Goal: Transaction & Acquisition: Subscribe to service/newsletter

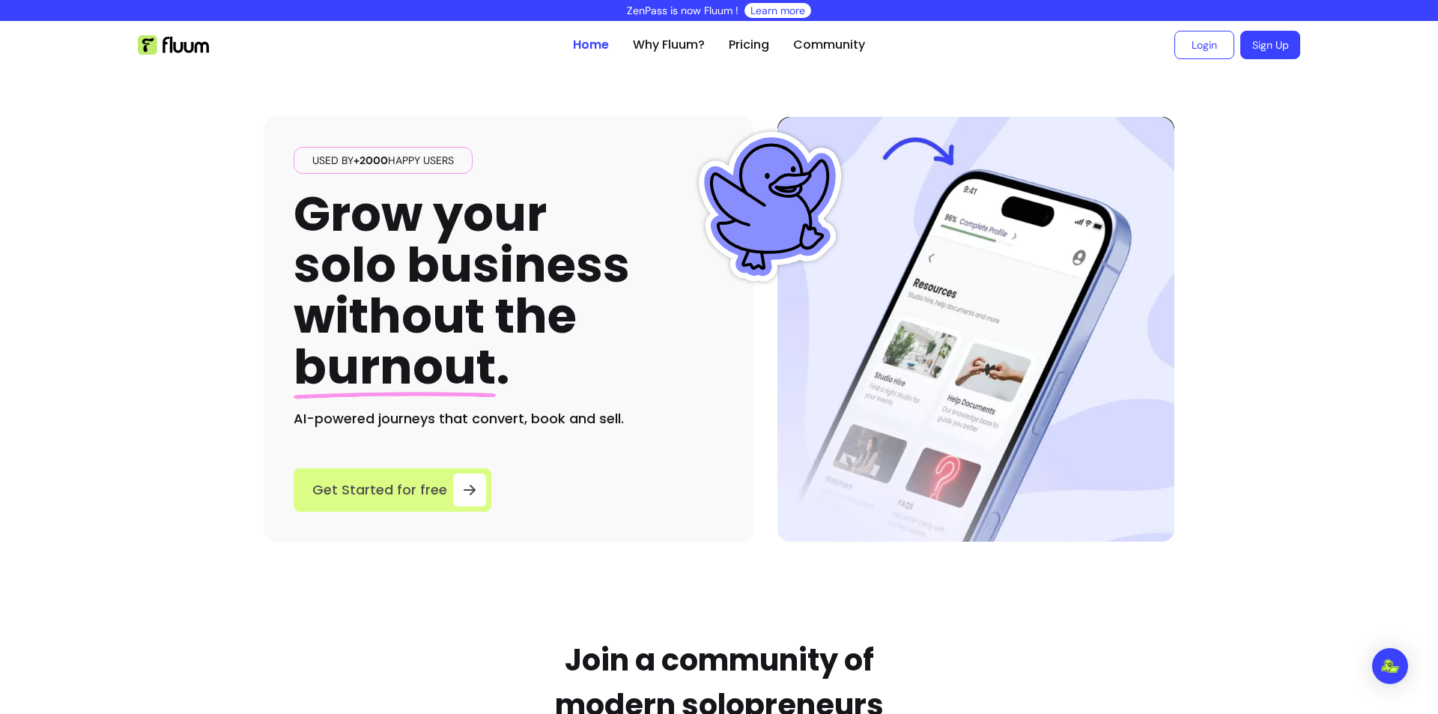
click at [461, 496] on icon at bounding box center [470, 490] width 18 height 18
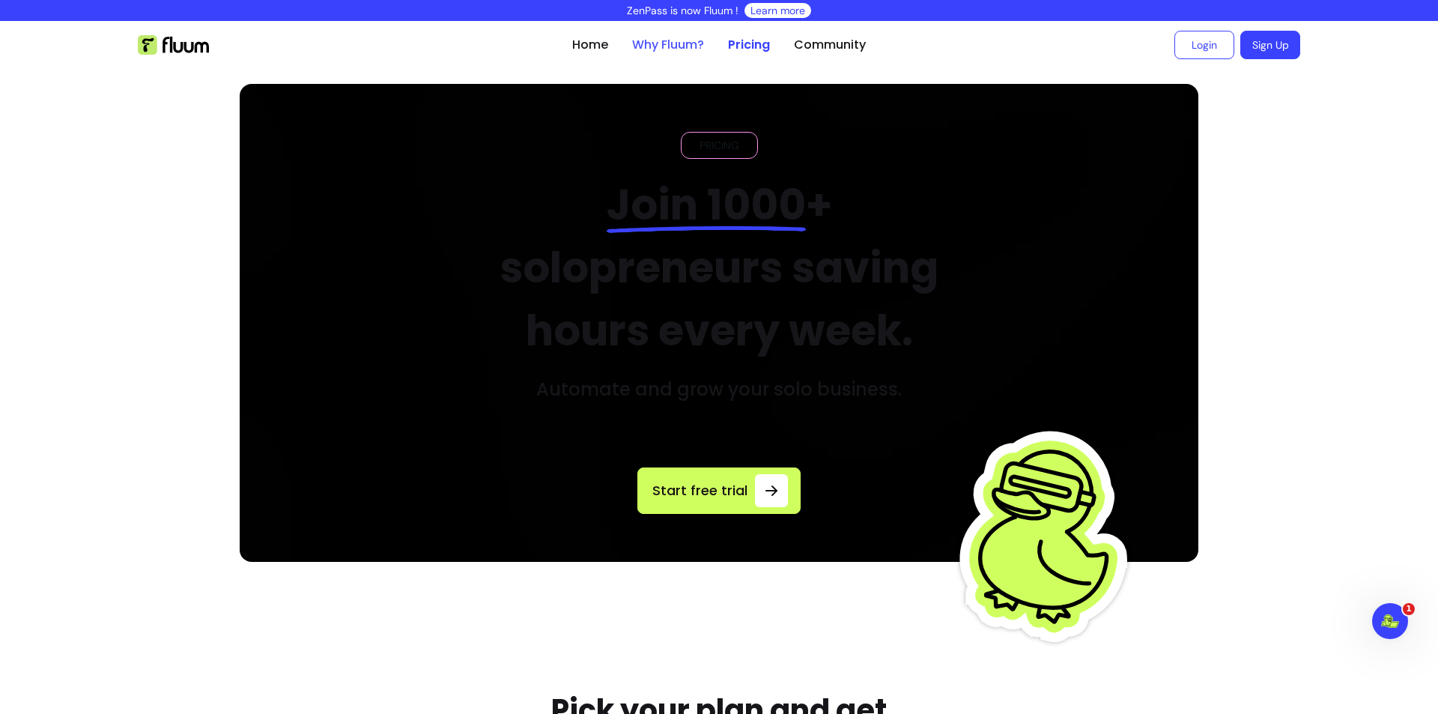
click at [684, 53] on link "Why Fluum?" at bounding box center [668, 45] width 72 height 18
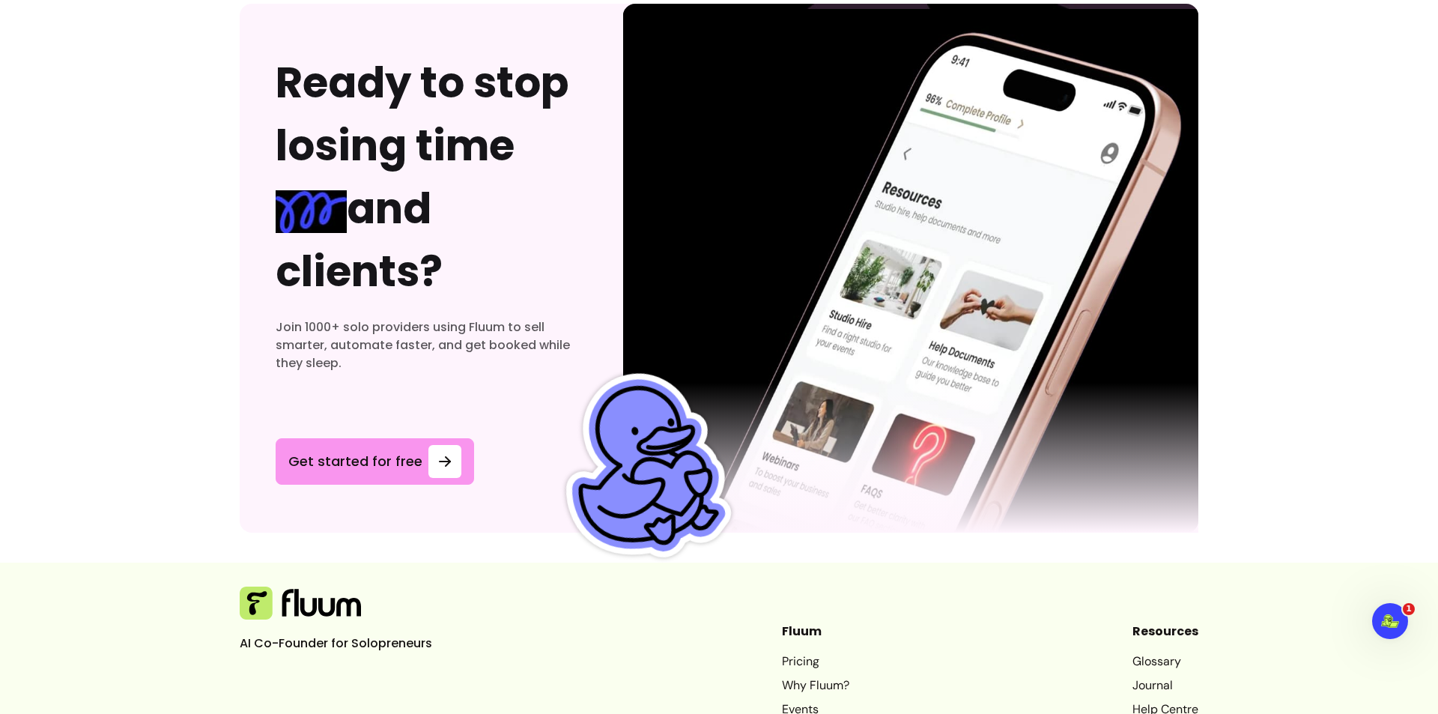
scroll to position [4624, 0]
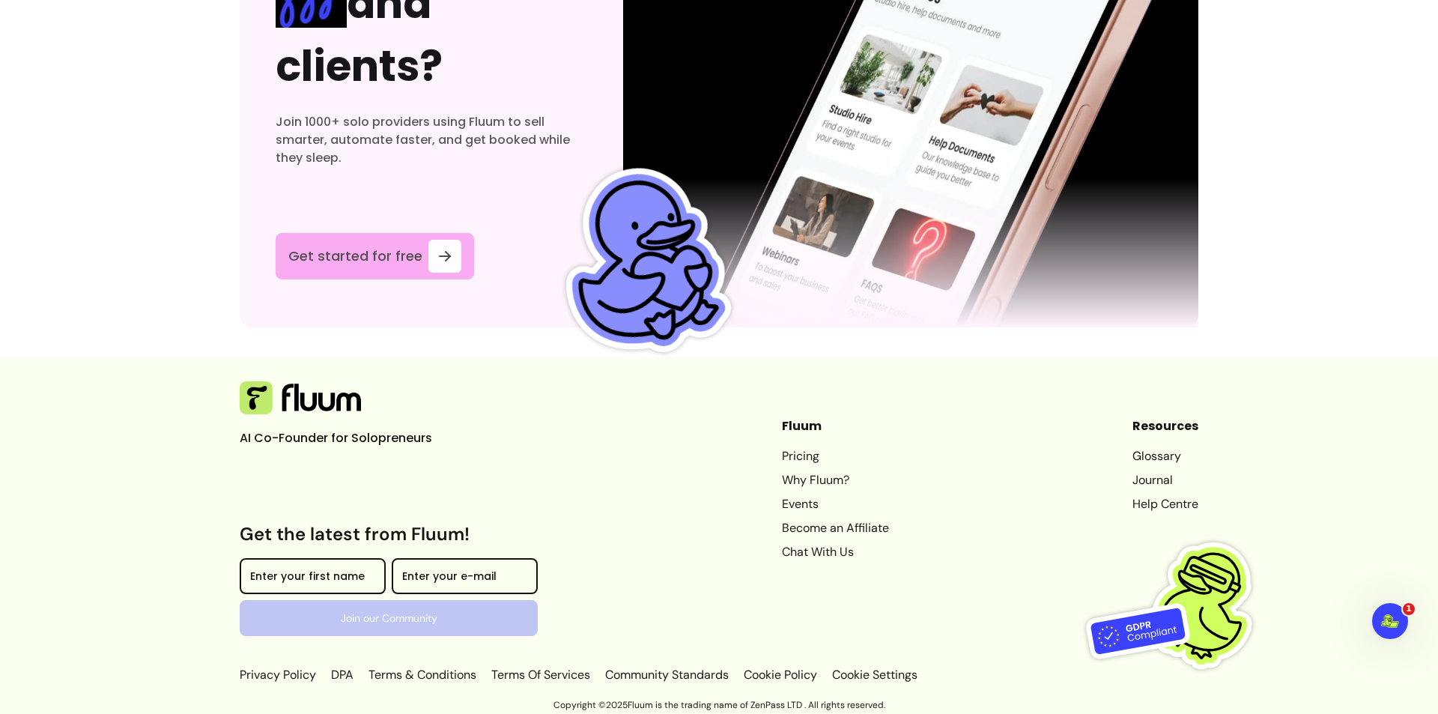
click at [390, 246] on span "Get started for free" at bounding box center [355, 256] width 134 height 21
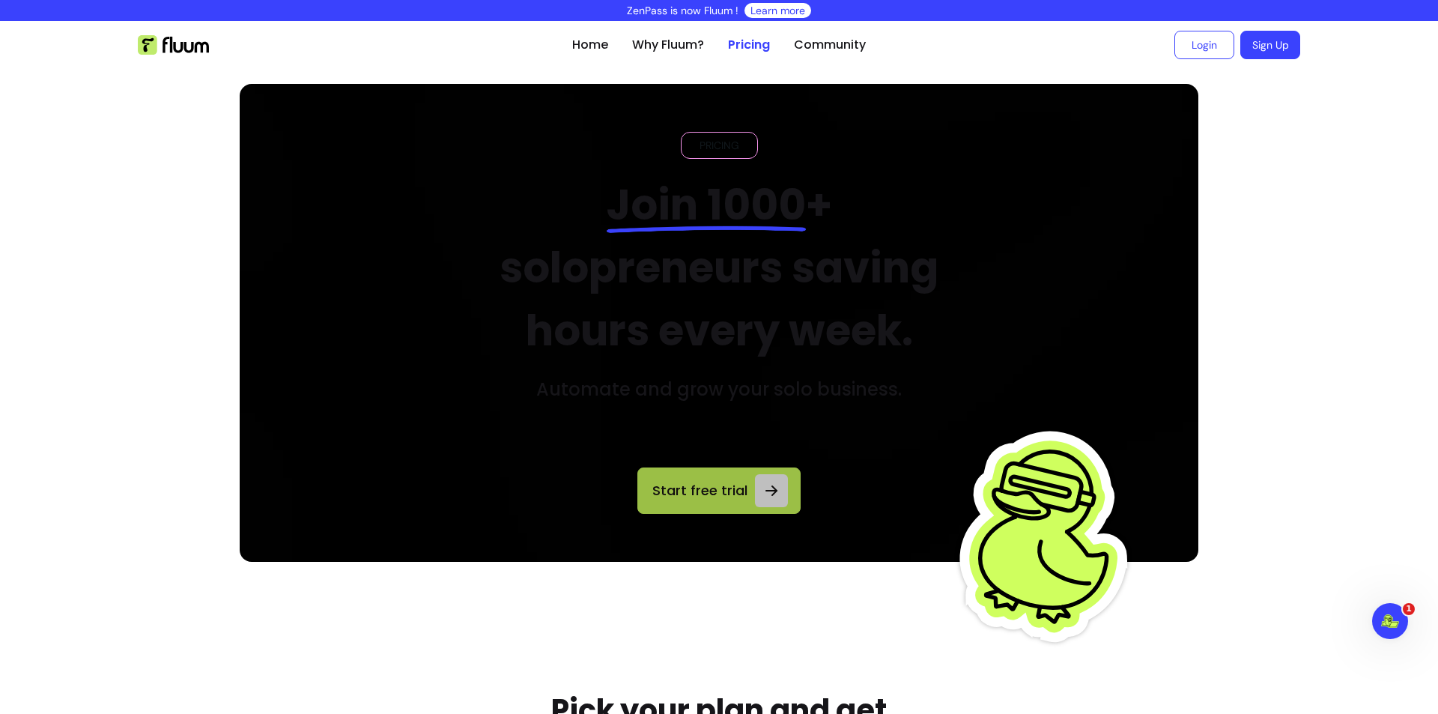
click at [720, 479] on link "Start free trial" at bounding box center [718, 490] width 163 height 46
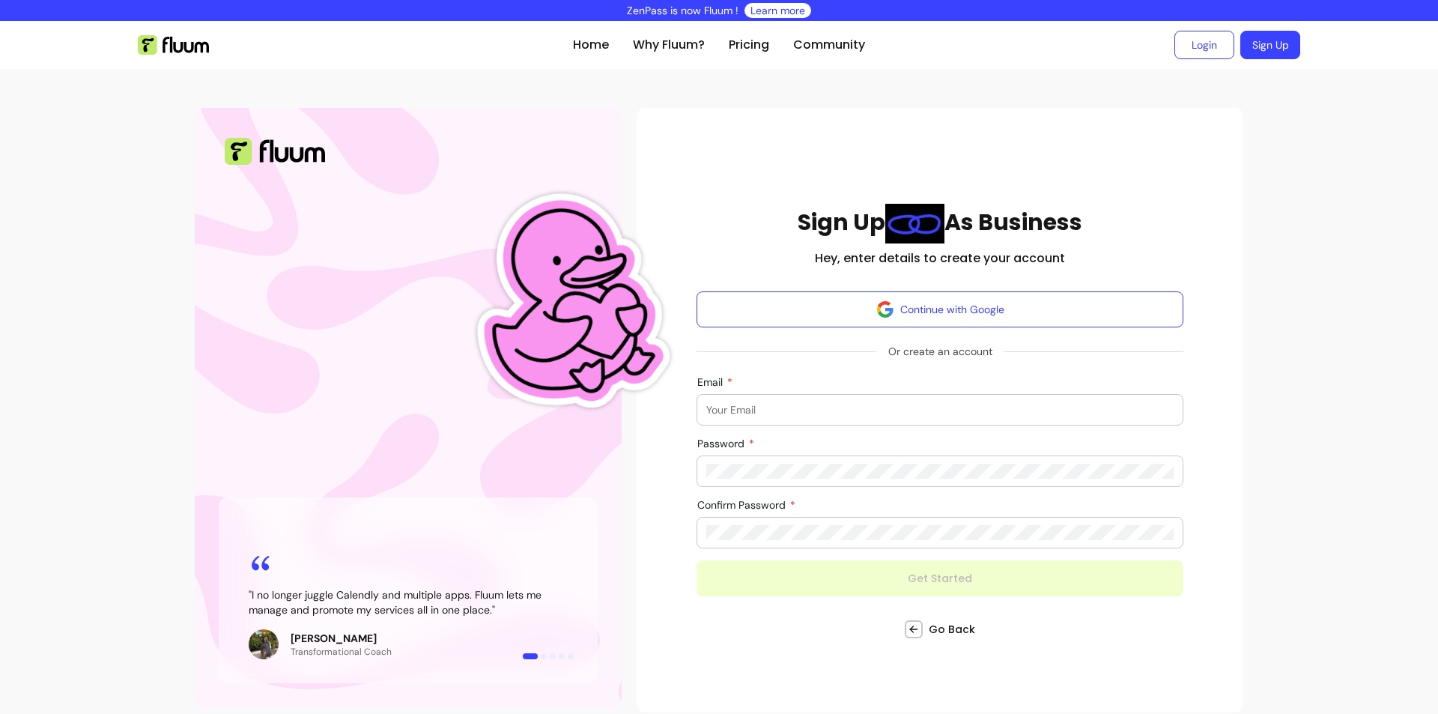
scroll to position [13, 0]
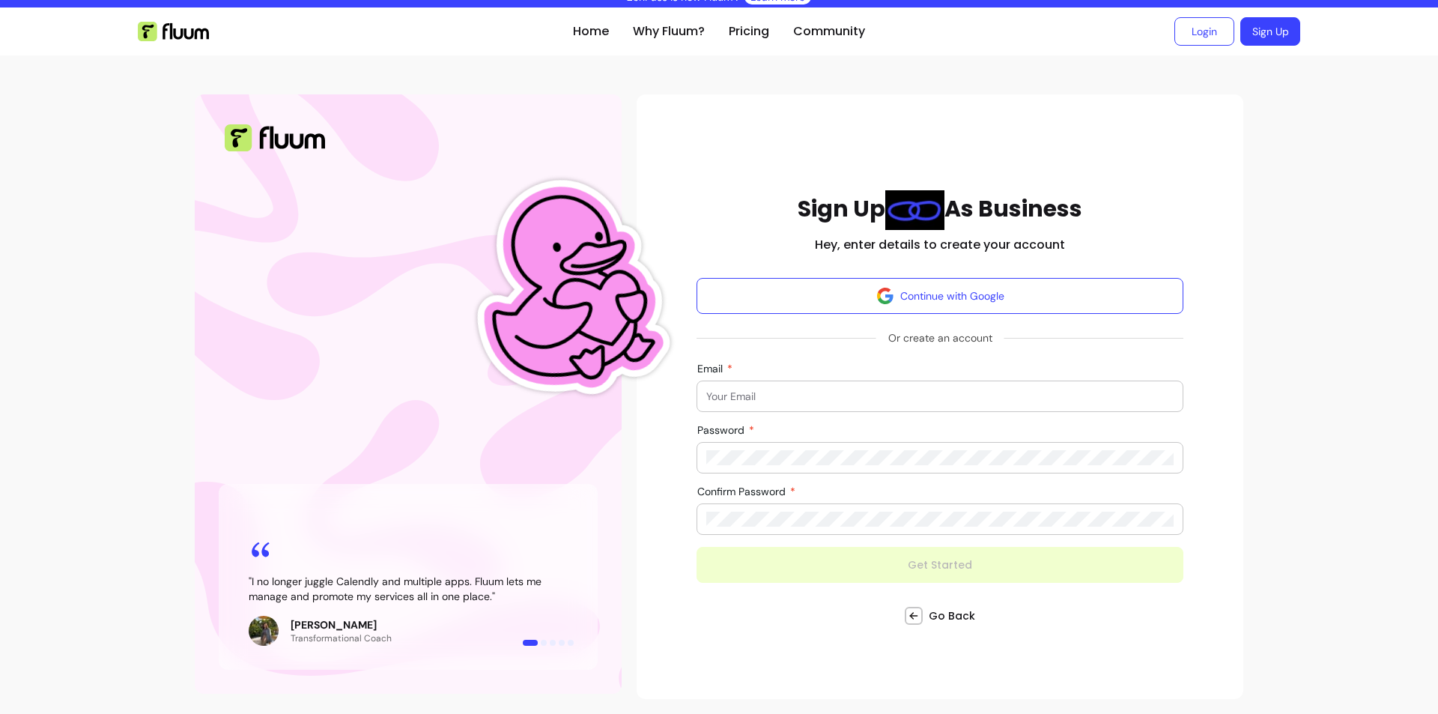
click at [343, 625] on p "[PERSON_NAME]" at bounding box center [341, 624] width 101 height 15
click at [264, 629] on img at bounding box center [264, 631] width 30 height 30
click at [300, 624] on p "[PERSON_NAME]" at bounding box center [341, 624] width 101 height 15
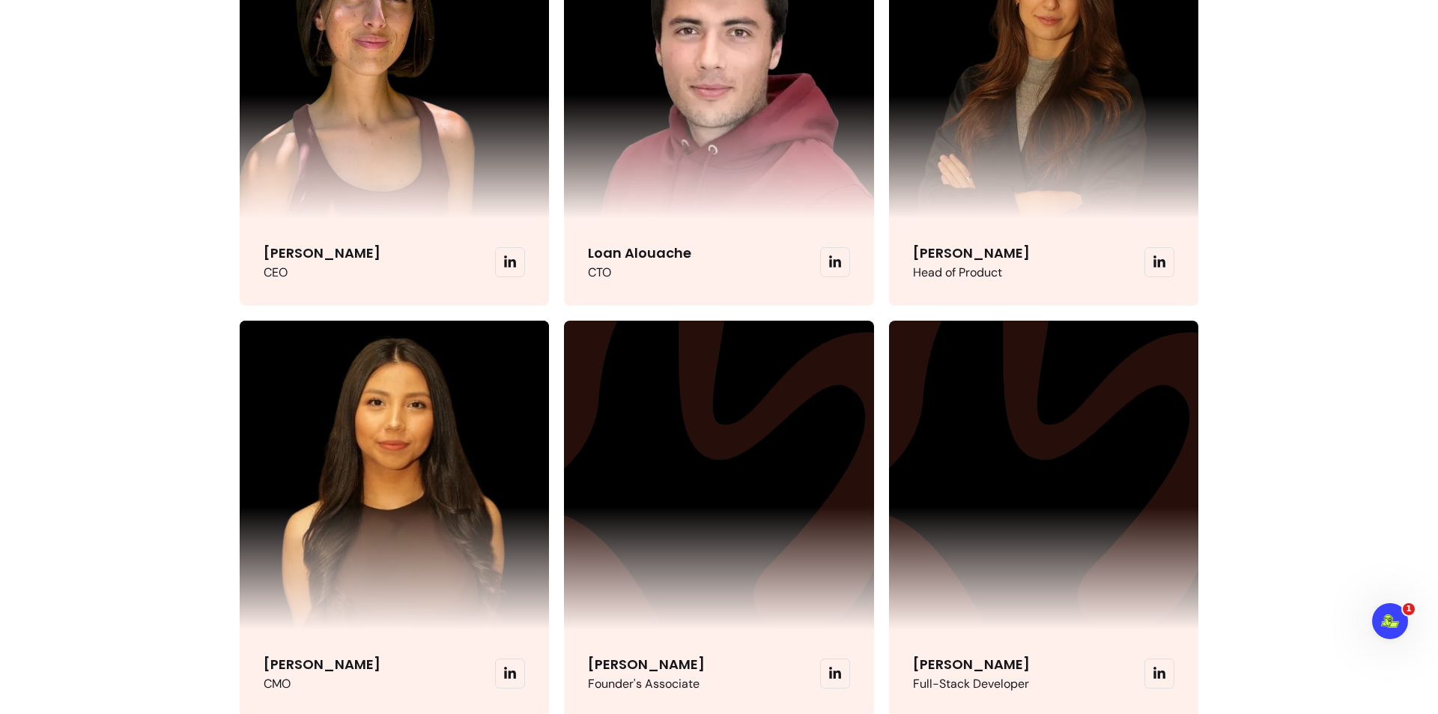
scroll to position [3520, 0]
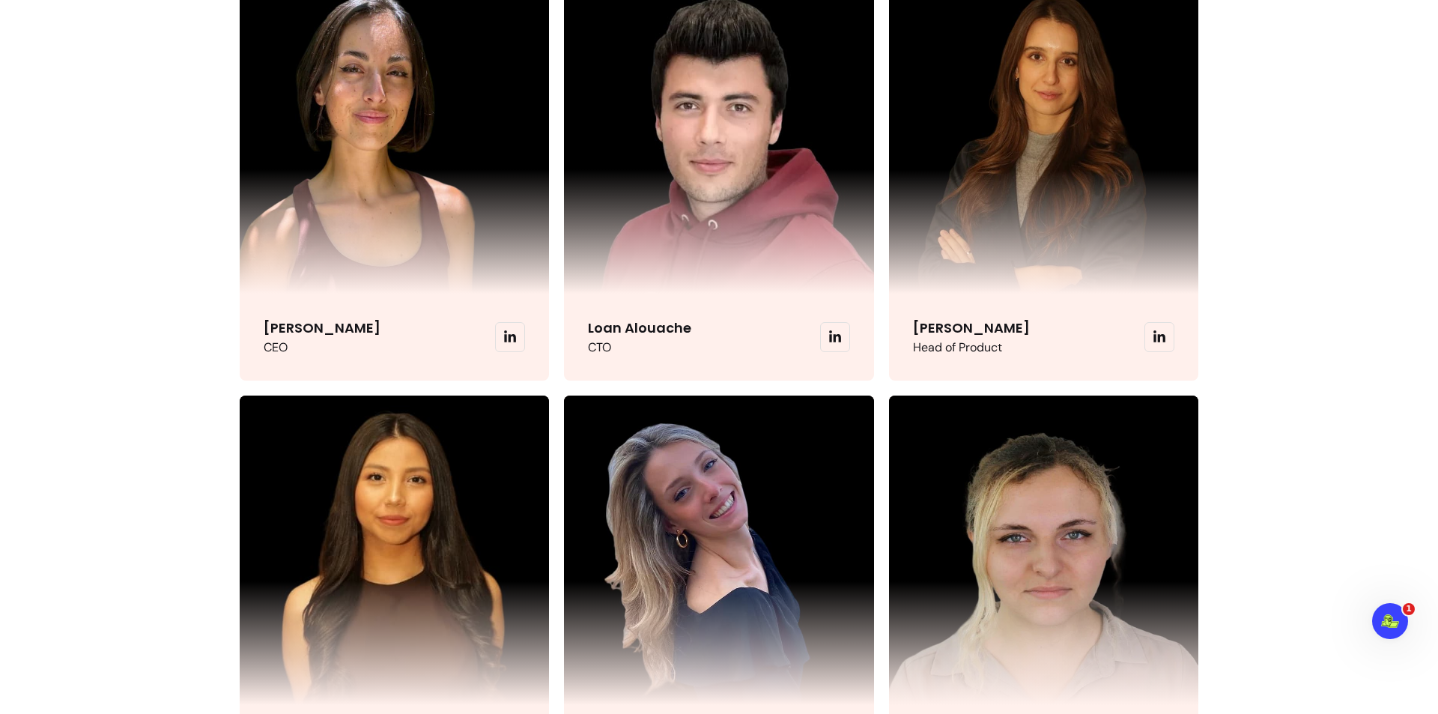
click at [1159, 333] on icon at bounding box center [1159, 336] width 13 height 13
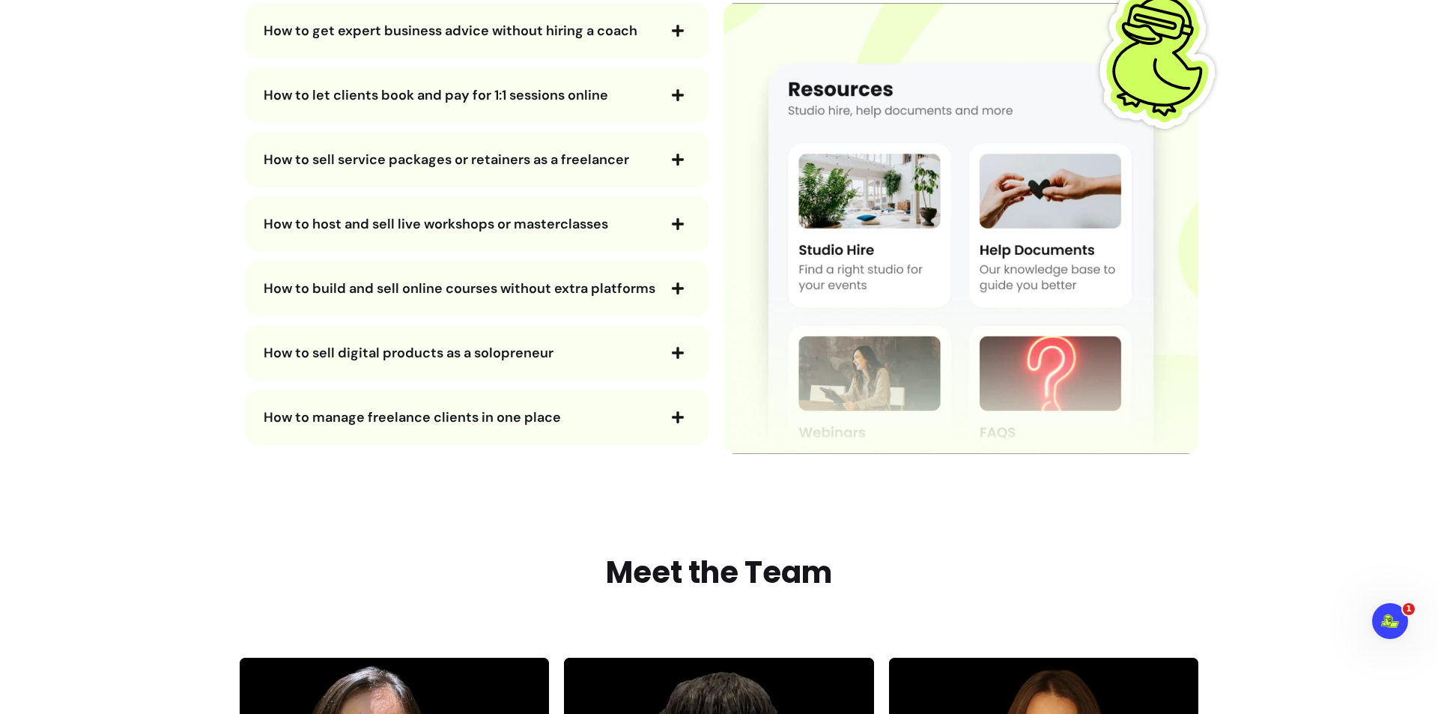
scroll to position [2696, 0]
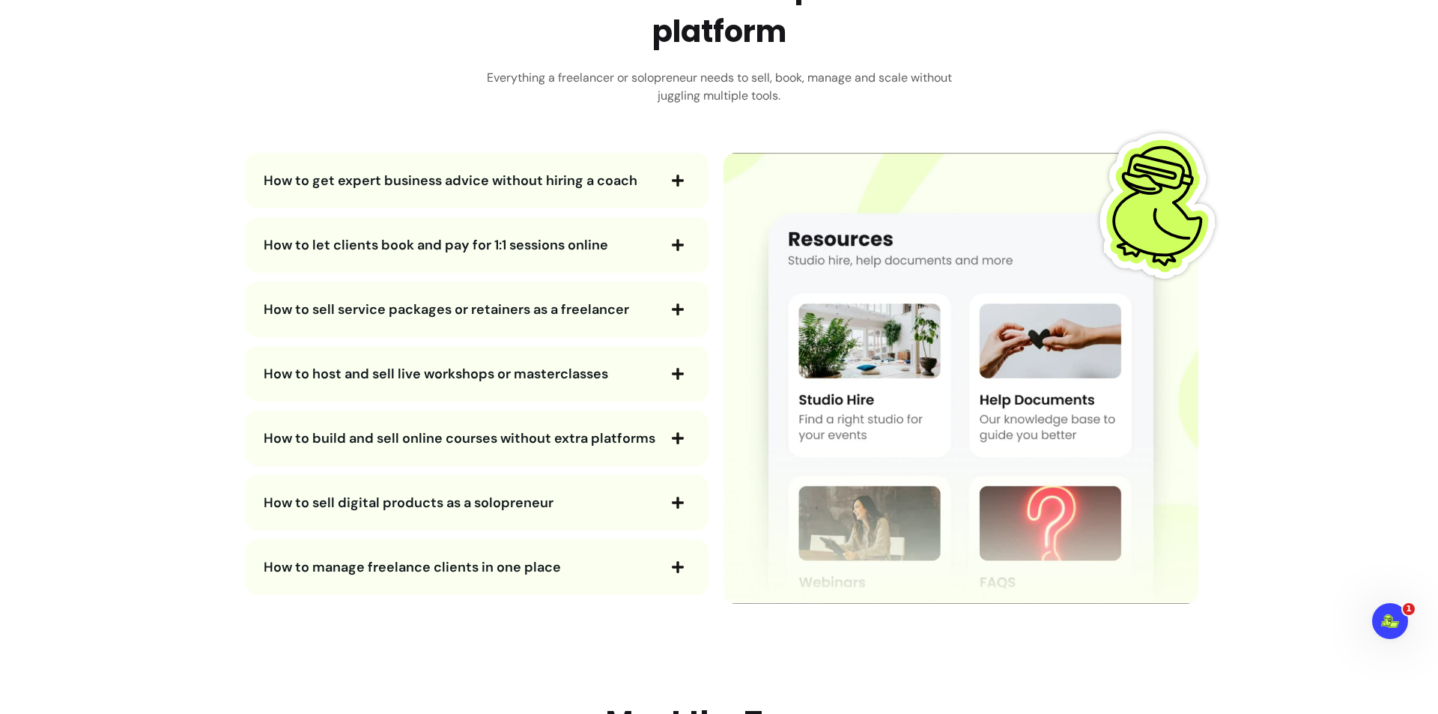
click at [635, 519] on div "How to sell digital products as a solopreneur" at bounding box center [477, 502] width 463 height 55
click at [648, 510] on span "How to sell digital products as a solopreneur" at bounding box center [460, 502] width 392 height 21
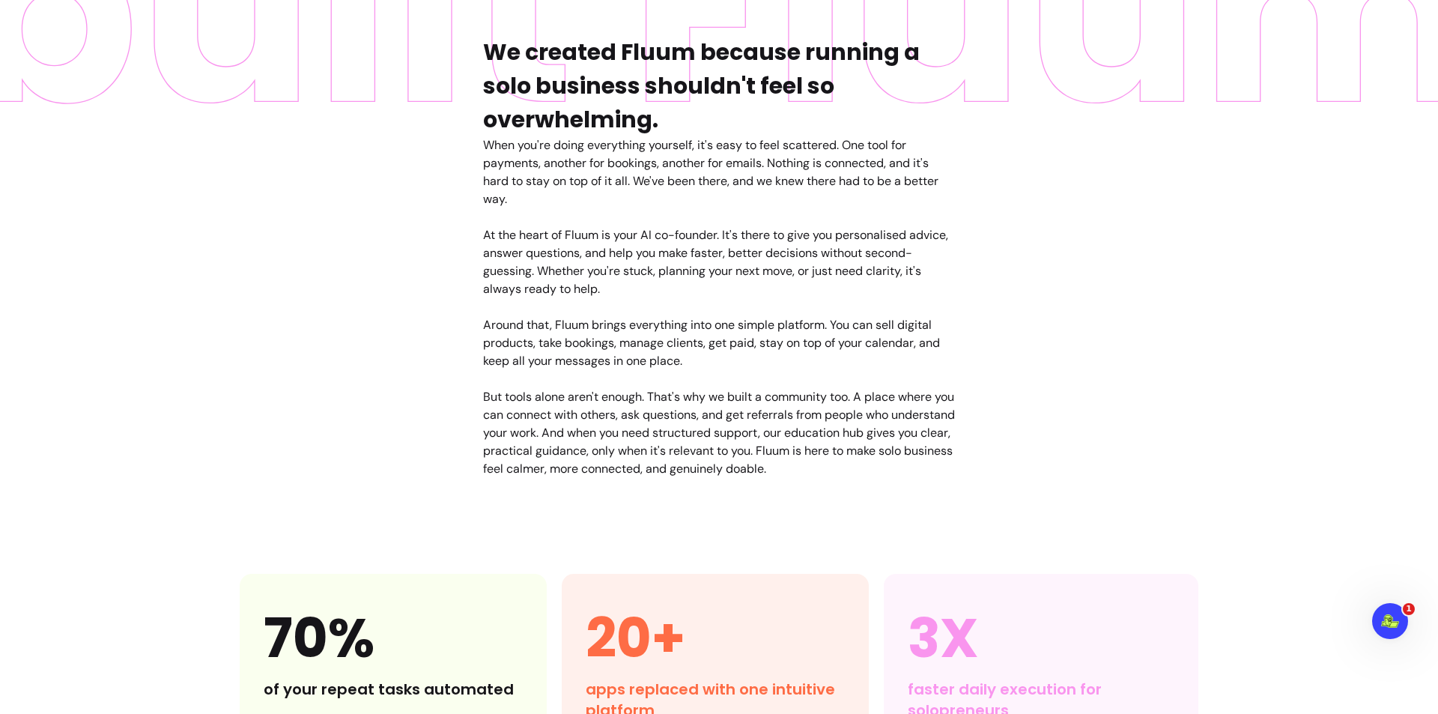
scroll to position [0, 0]
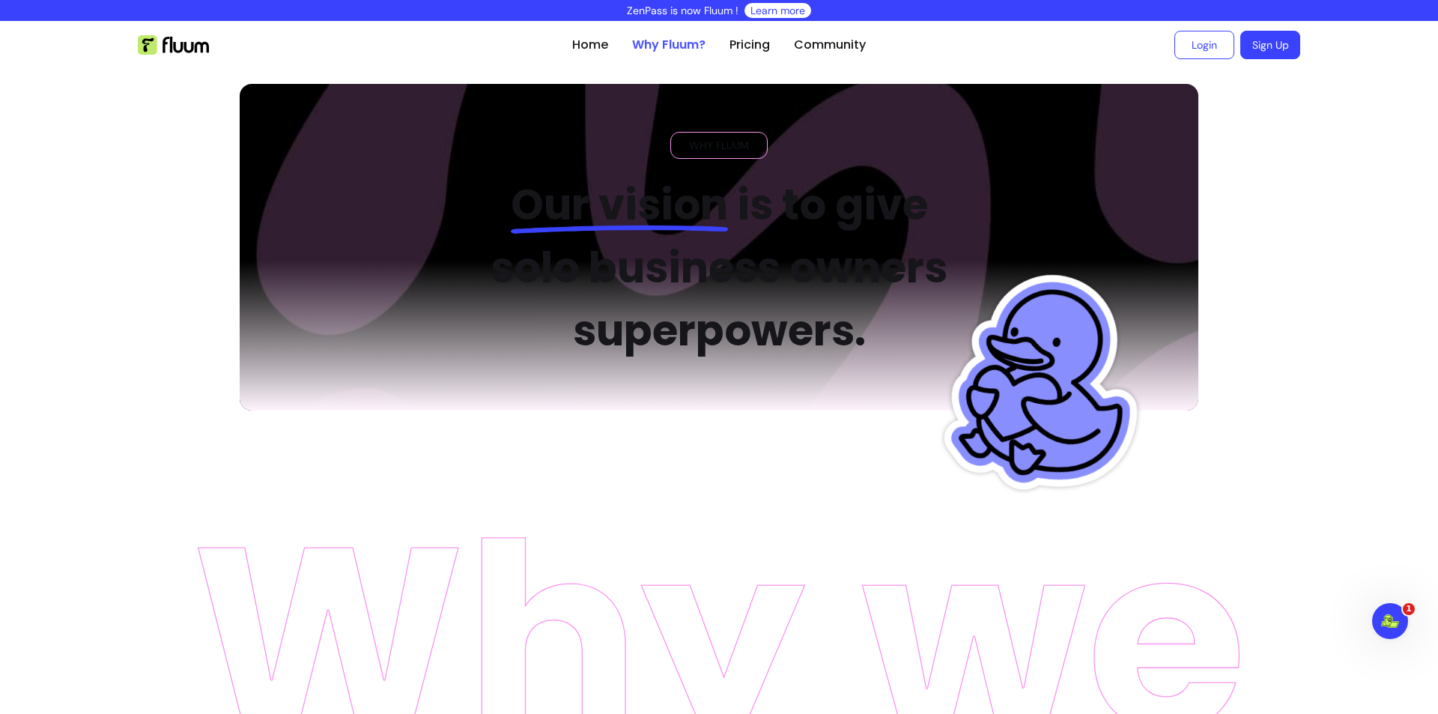
click at [667, 50] on link "Why Fluum?" at bounding box center [668, 45] width 73 height 18
click at [591, 42] on link "Home" at bounding box center [590, 45] width 36 height 18
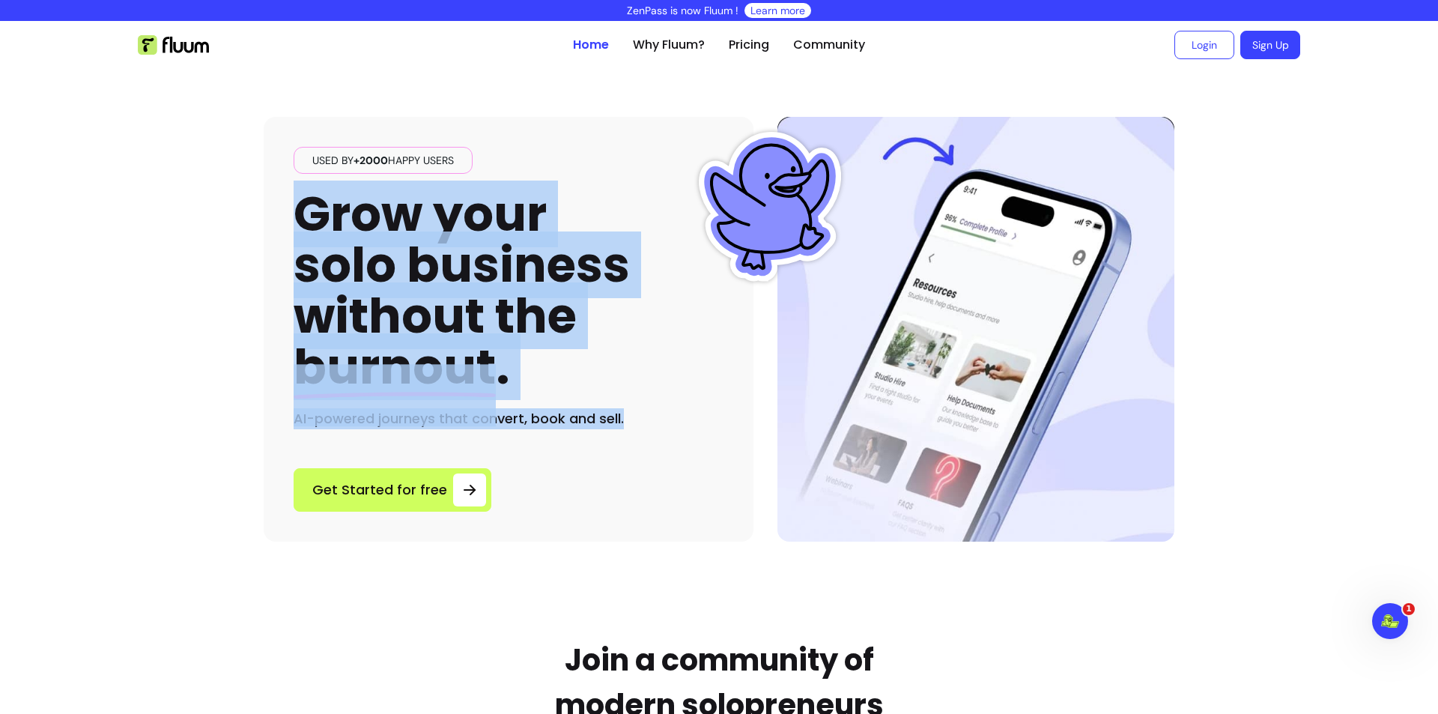
drag, startPoint x: 310, startPoint y: 217, endPoint x: 662, endPoint y: 424, distance: 408.2
click at [662, 424] on div "Used by +2000 happy users Grow your solo business without the burnout . AI-powe…" at bounding box center [509, 288] width 430 height 282
copy div "Grow your solo business without the burnout . AI-powered journeys that convert,…"
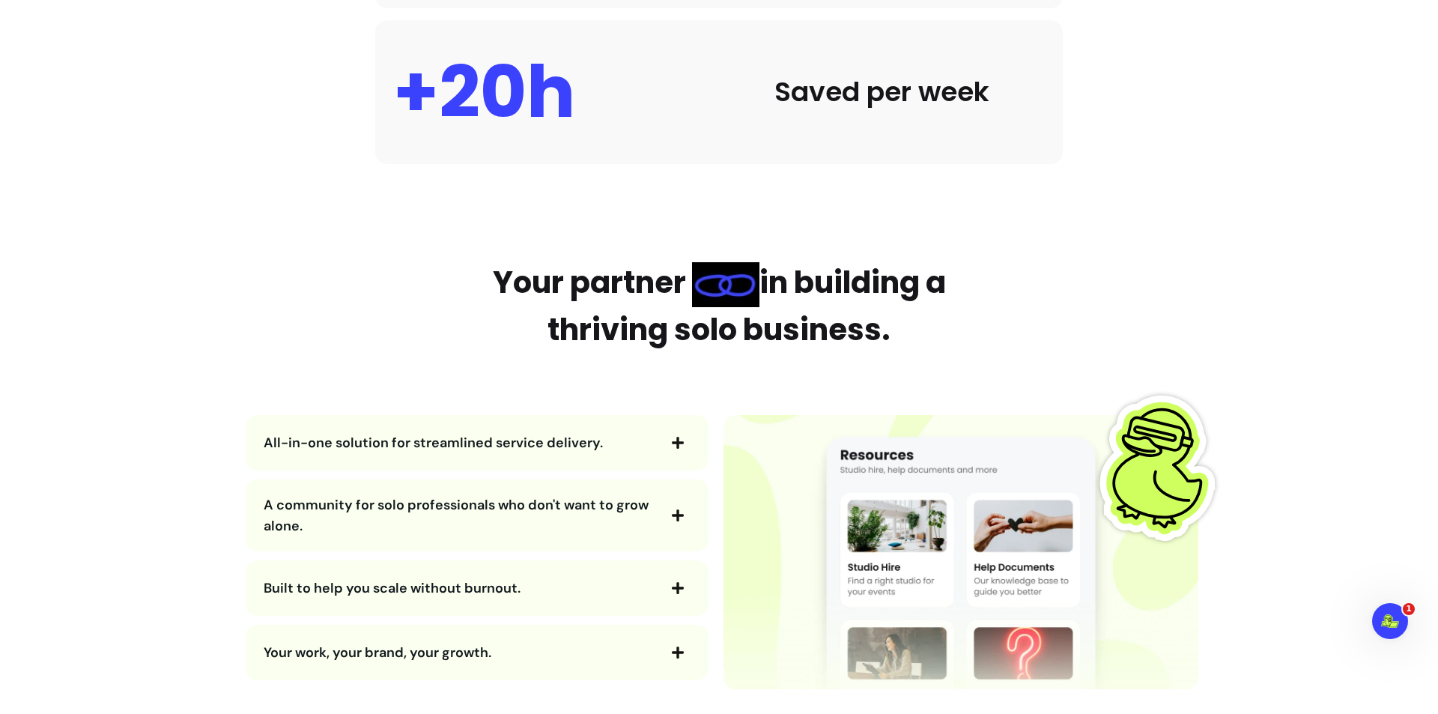
scroll to position [1798, 0]
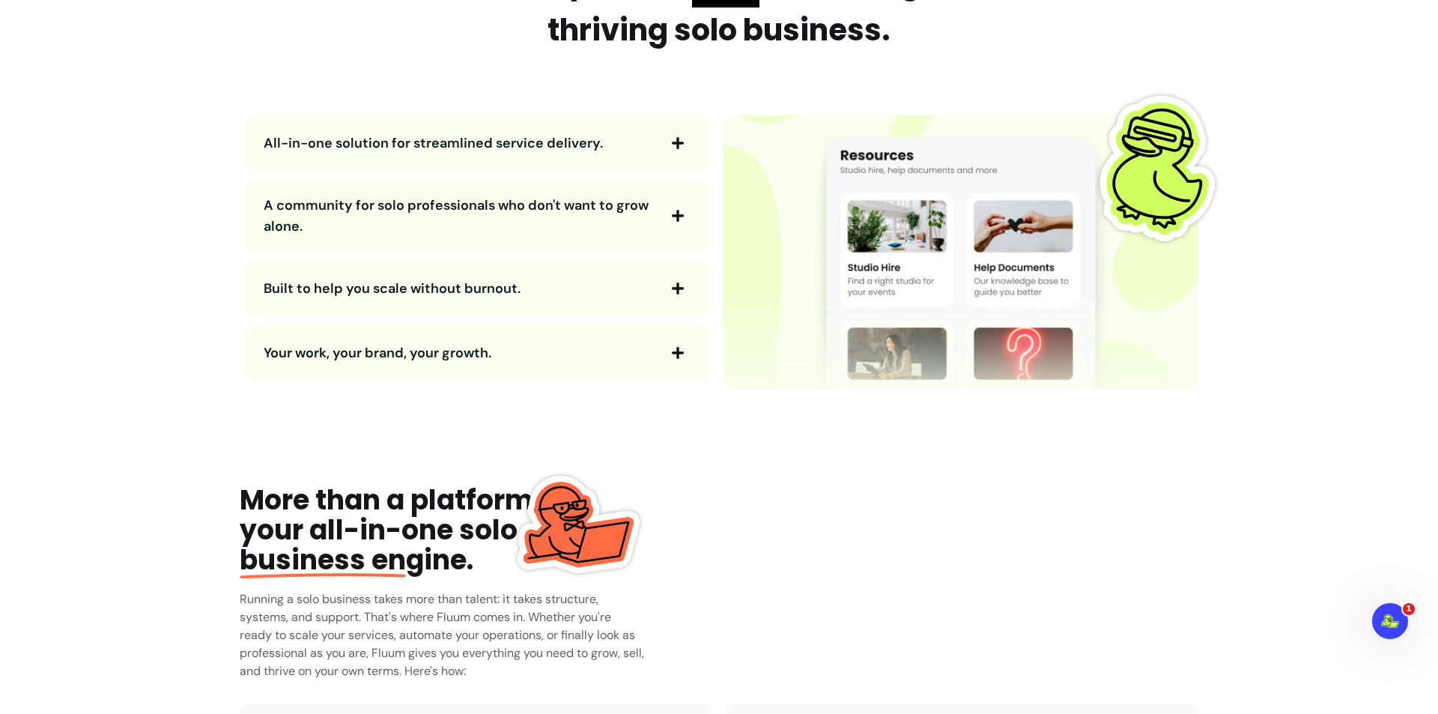
click at [567, 138] on span "All-in-one solution for streamlined service delivery." at bounding box center [433, 143] width 339 height 18
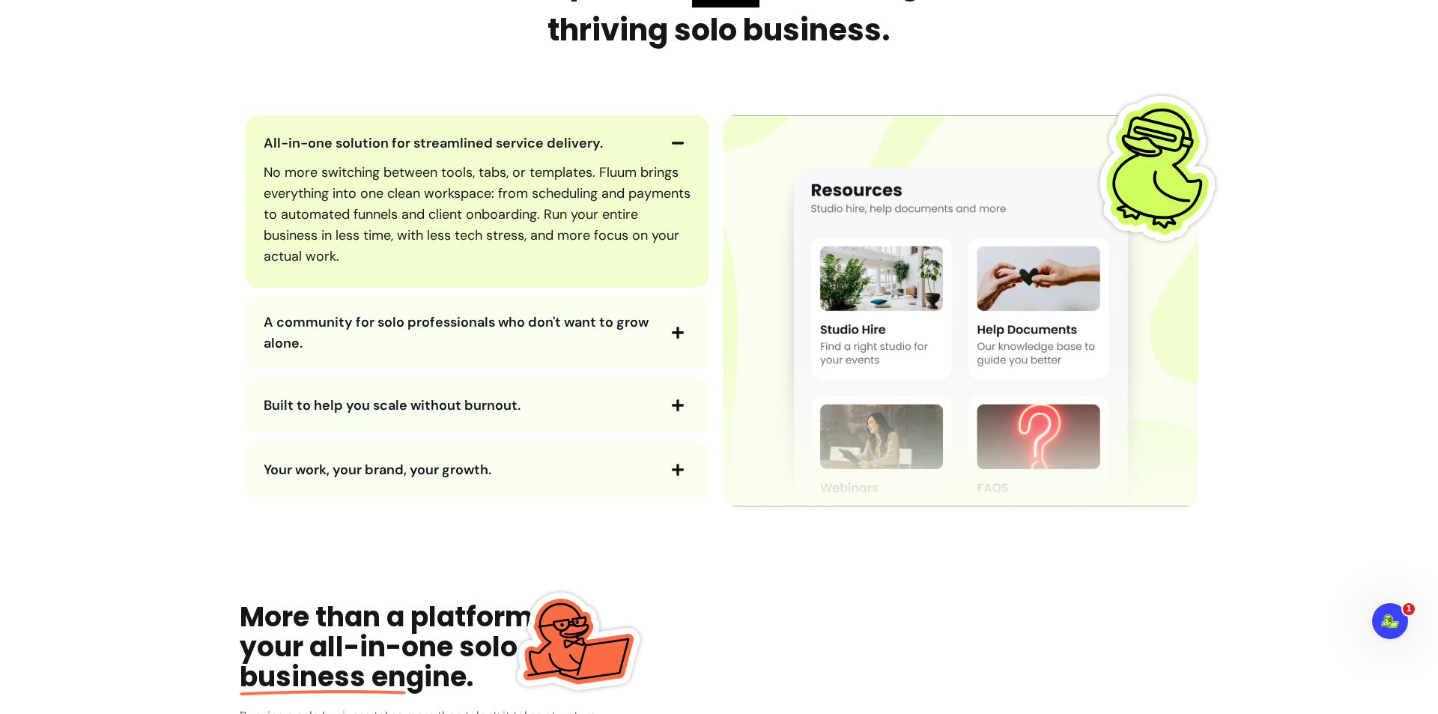
click at [631, 323] on span "A community for solo professionals who don't want to grow alone." at bounding box center [456, 332] width 385 height 39
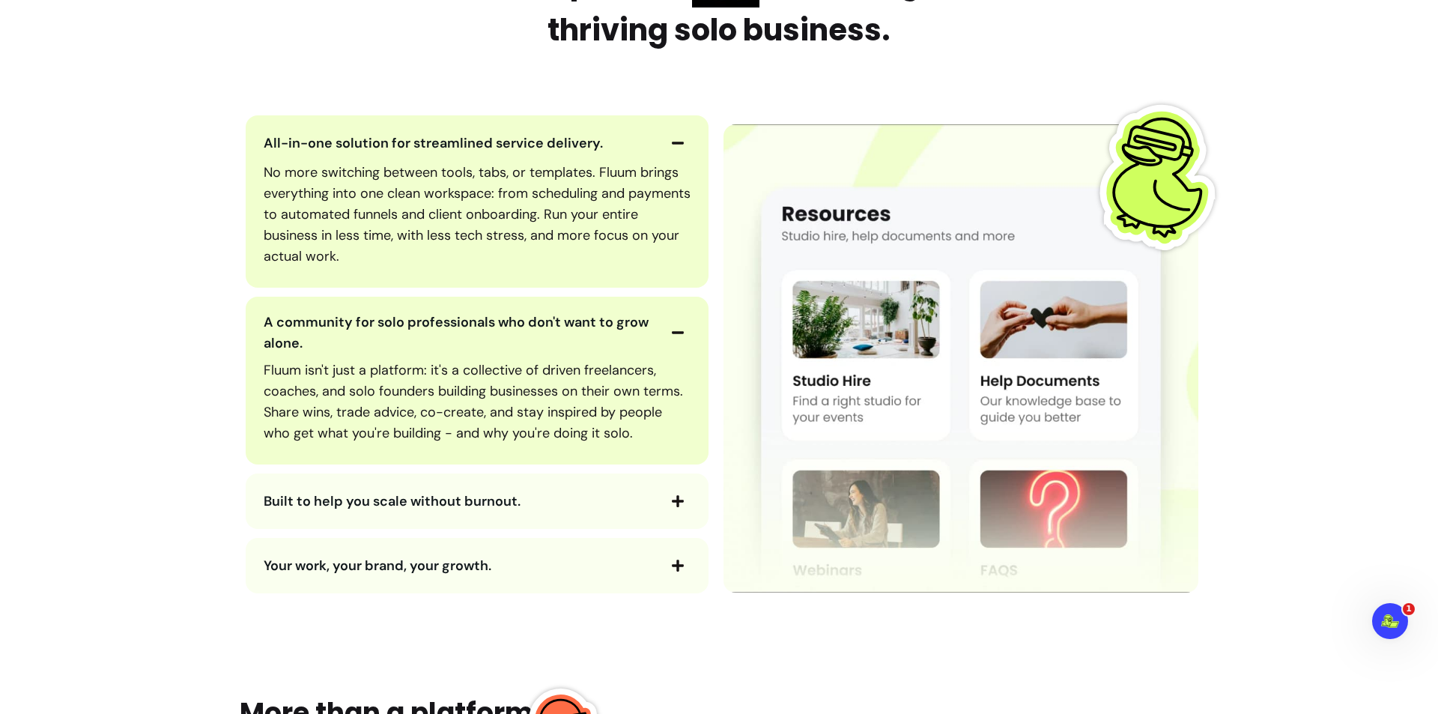
click at [635, 504] on span "Built to help you scale without burnout." at bounding box center [460, 501] width 392 height 21
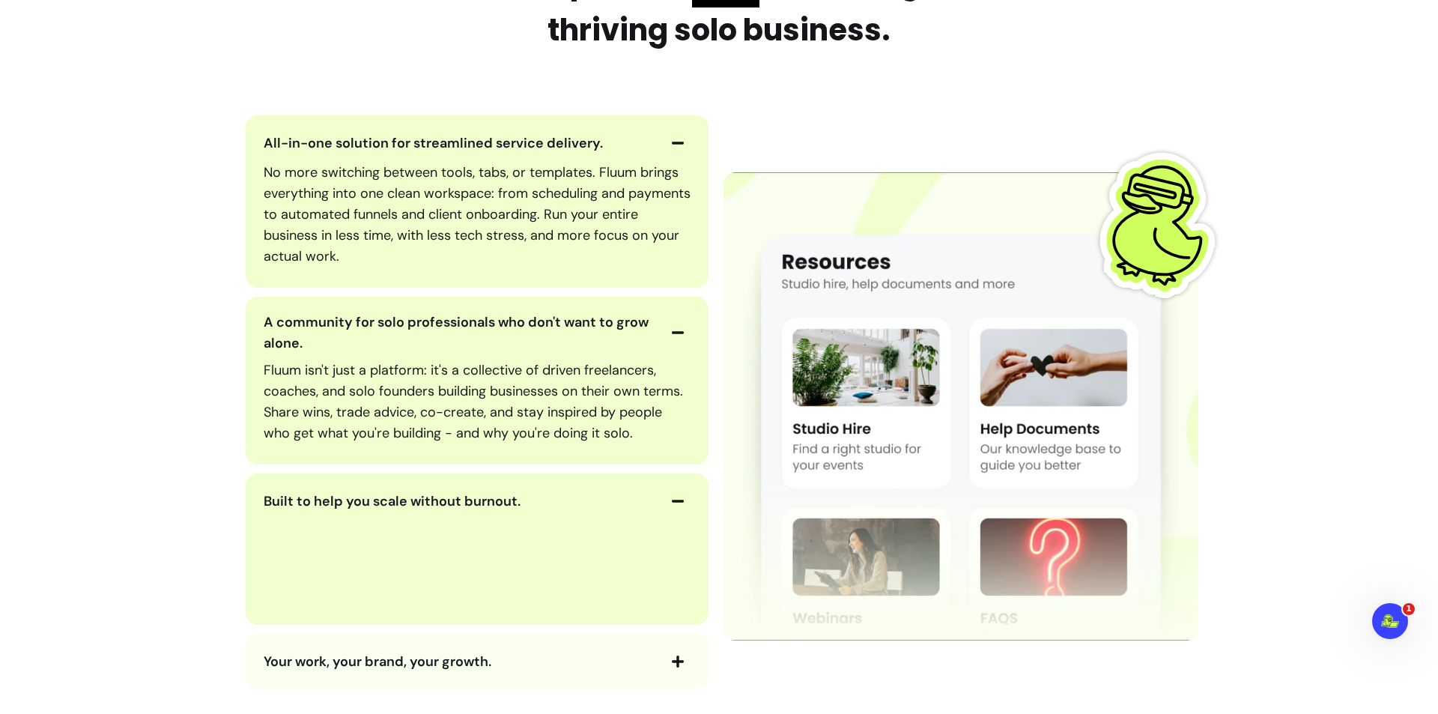
click at [599, 653] on span "Your work, your brand, your growth." at bounding box center [460, 661] width 392 height 21
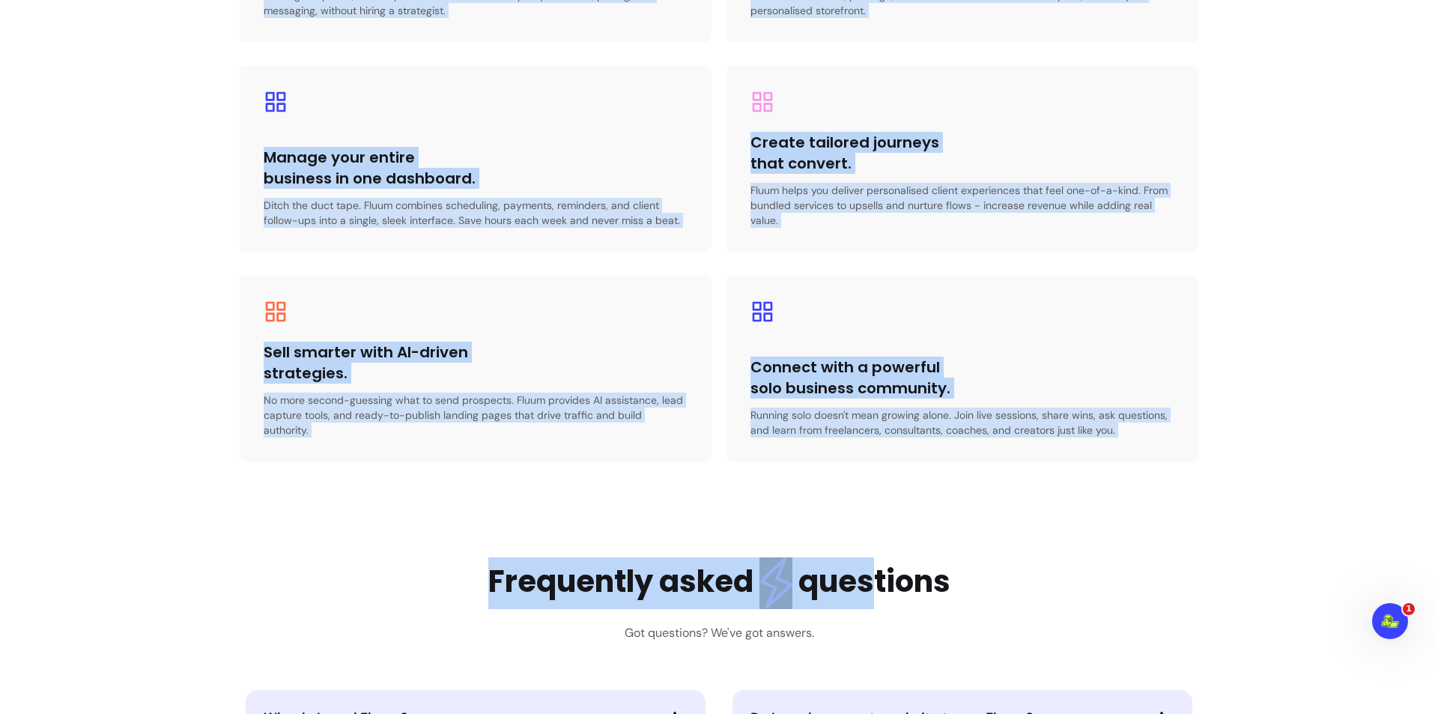
scroll to position [3221, 0]
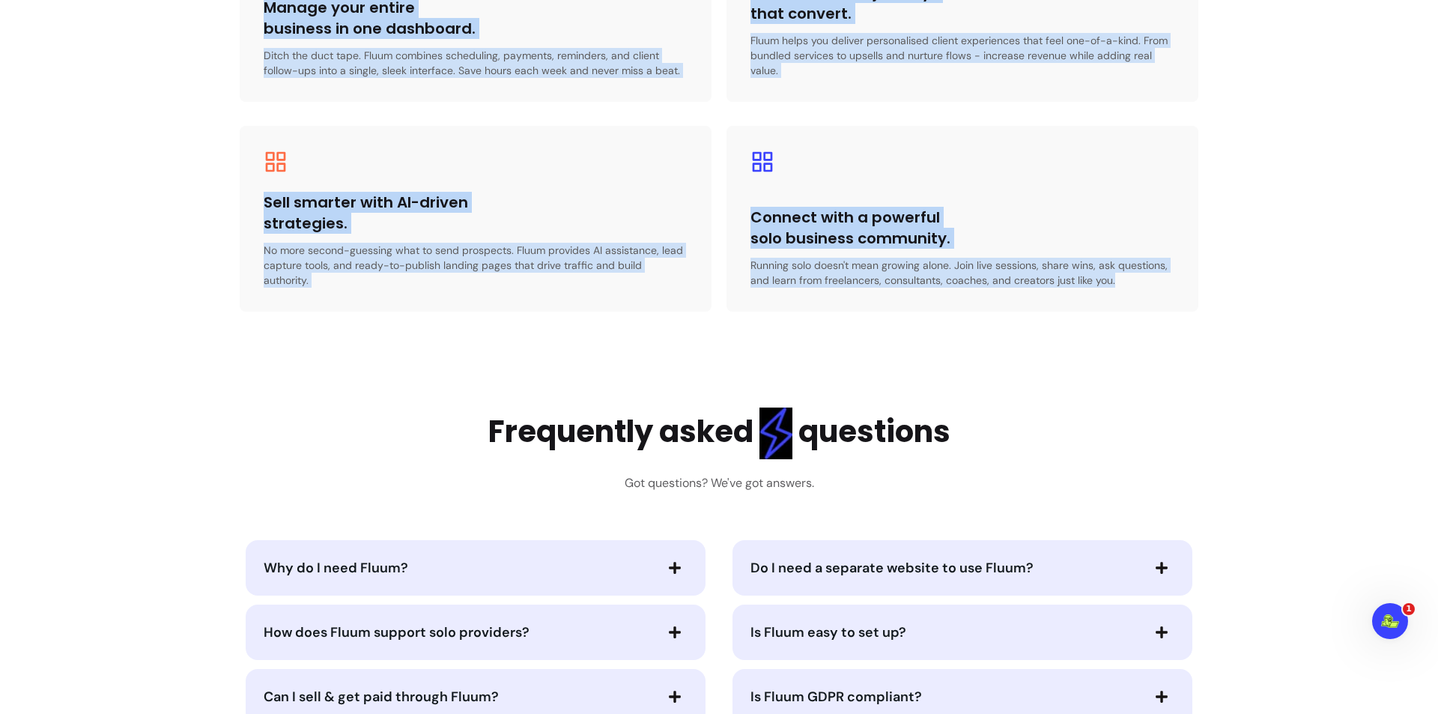
drag, startPoint x: 568, startPoint y: 217, endPoint x: 1110, endPoint y: 271, distance: 544.2
copy main "Your partner in building a thriving solo business. All-in-one solution for stre…"
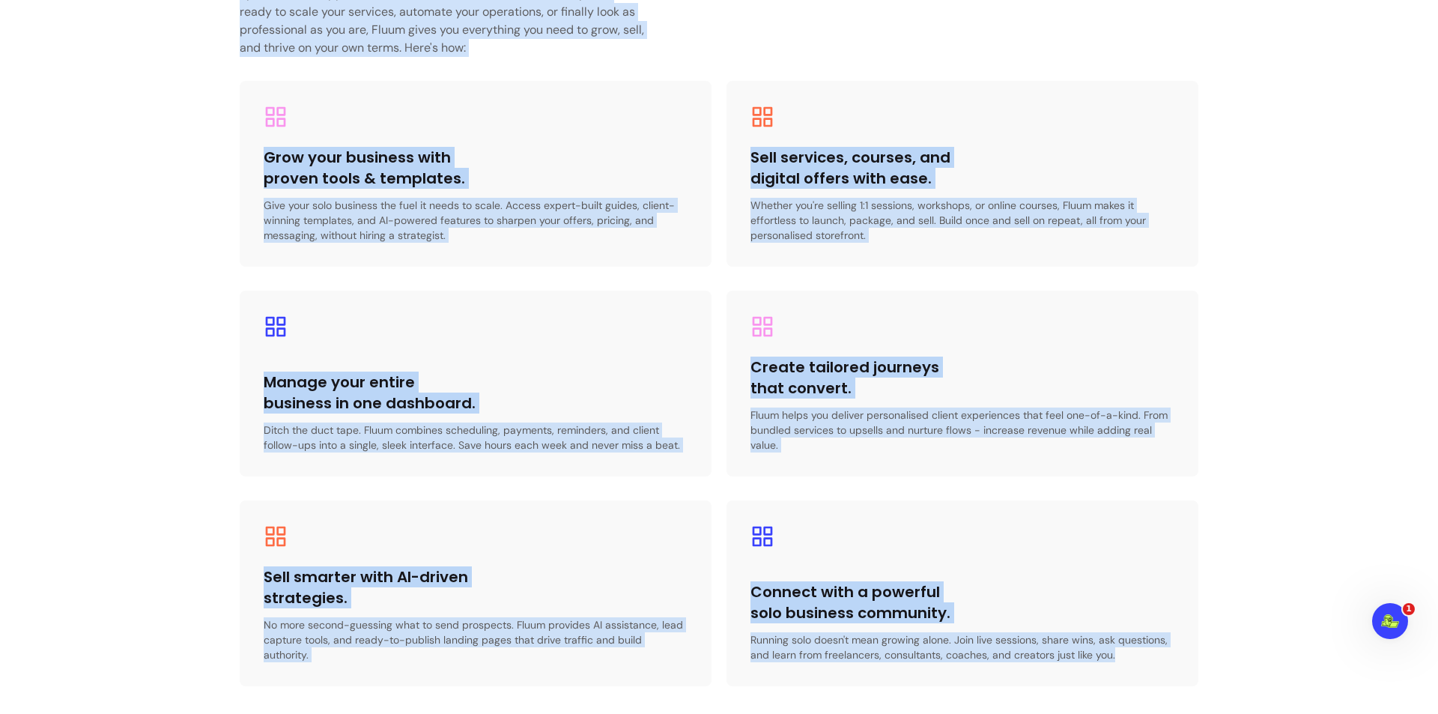
click at [669, 142] on div "Grow your business with proven tools & templates. Give your solo business the f…" at bounding box center [476, 174] width 472 height 186
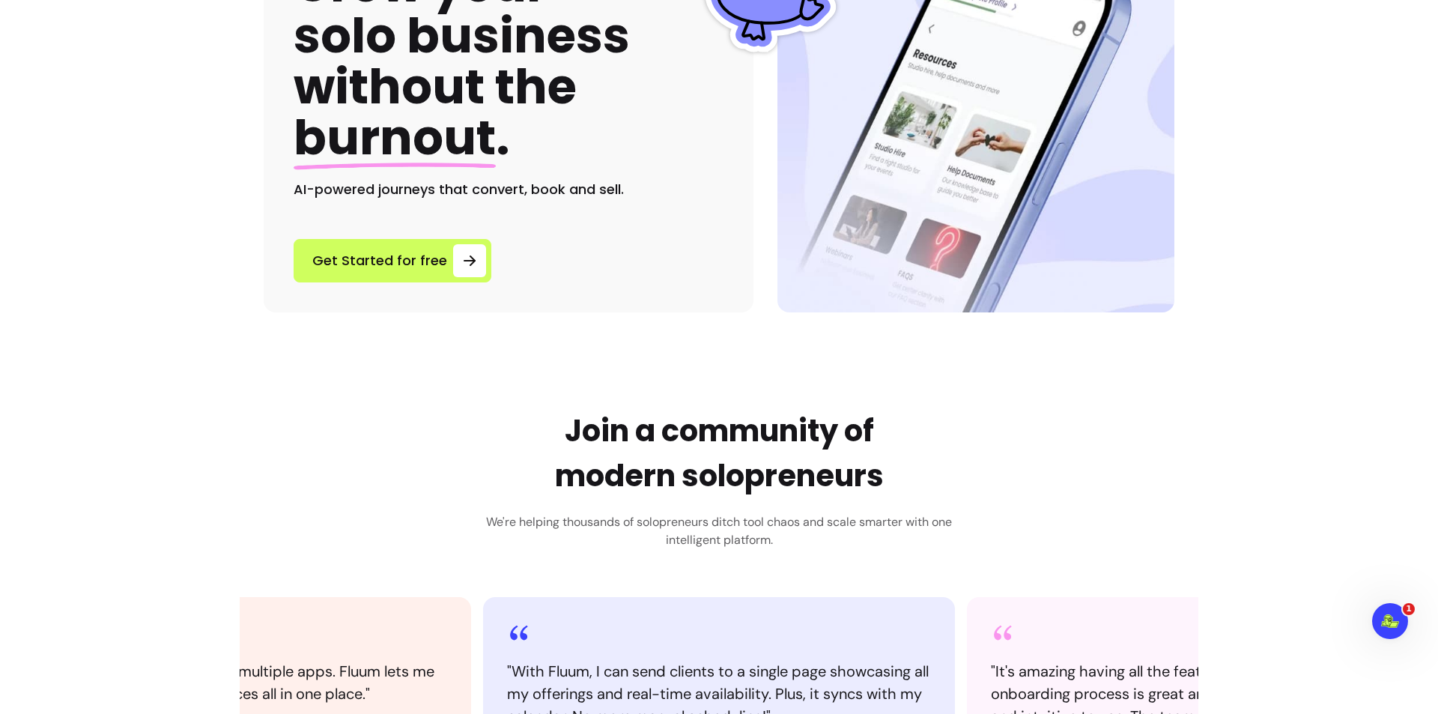
scroll to position [0, 0]
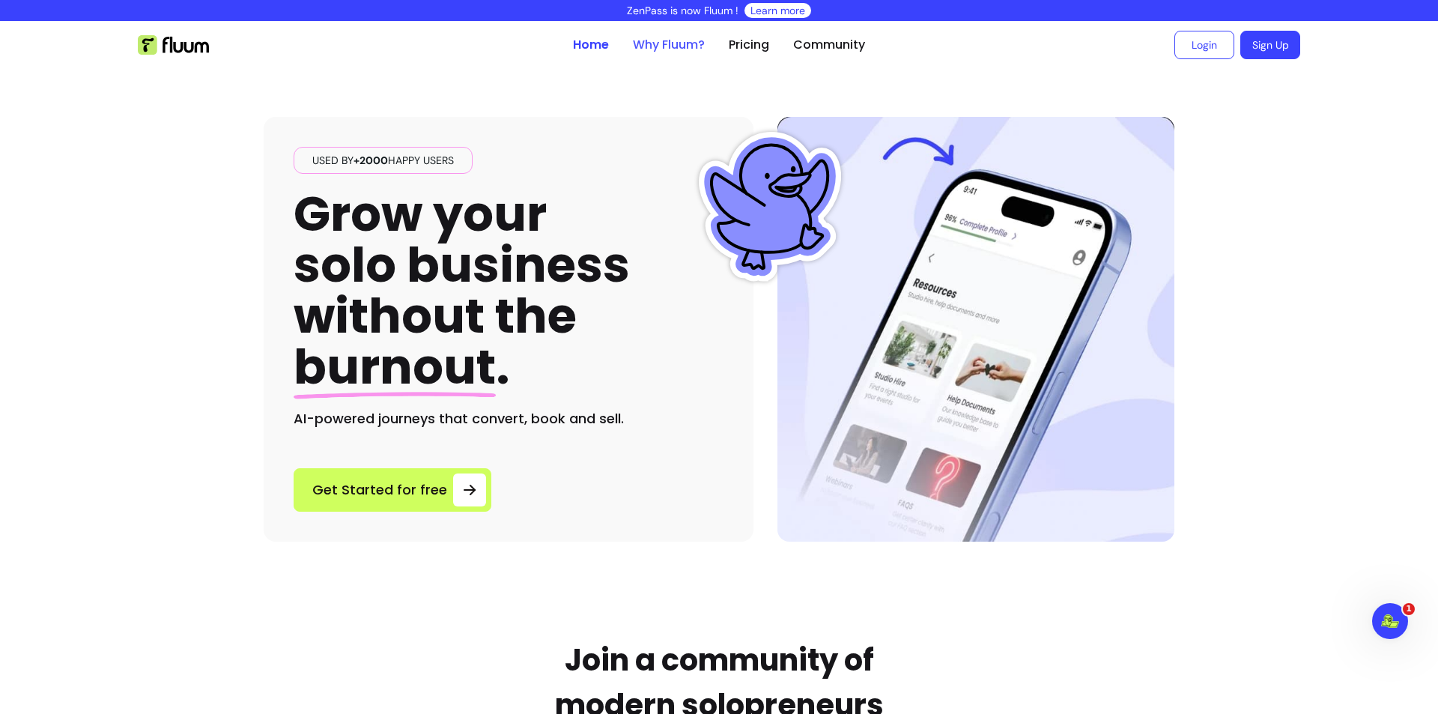
click at [652, 49] on link "Why Fluum?" at bounding box center [669, 45] width 72 height 18
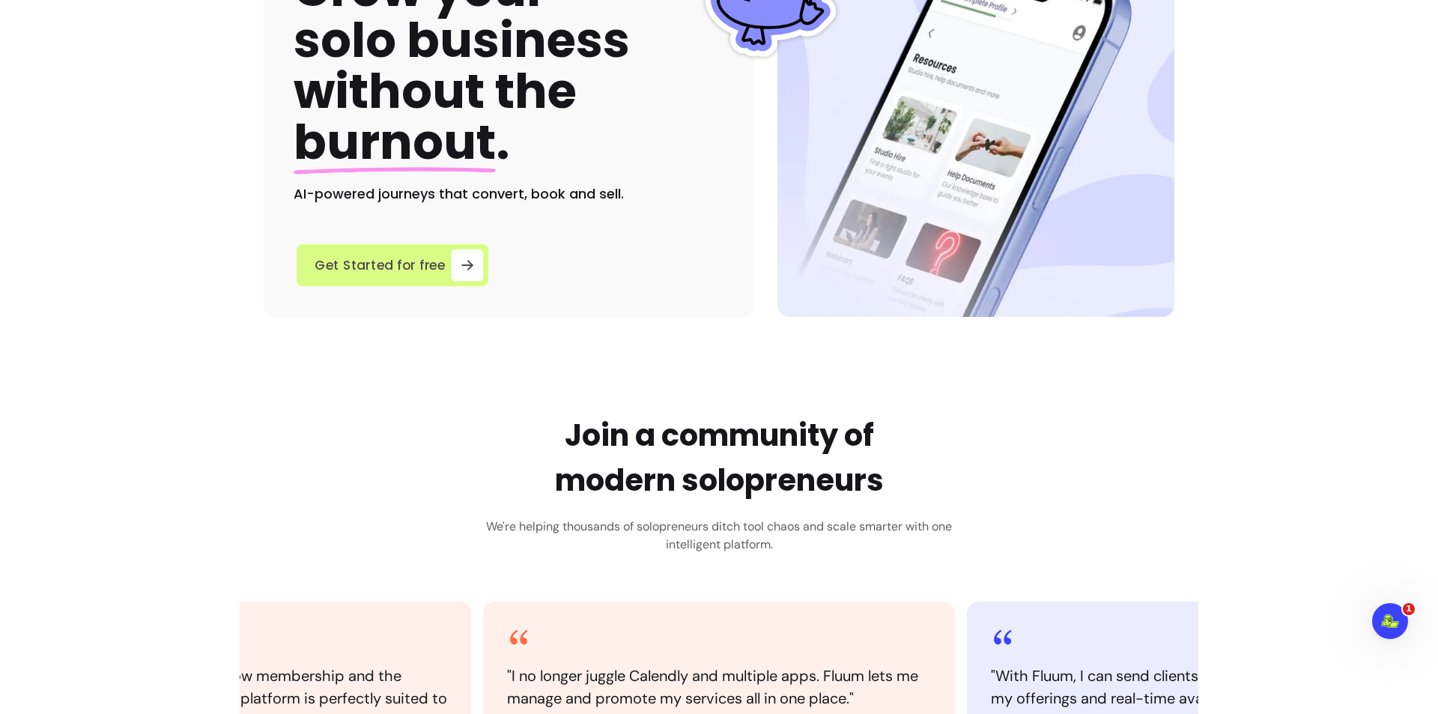
click at [383, 283] on link "Get Started for free" at bounding box center [393, 265] width 192 height 42
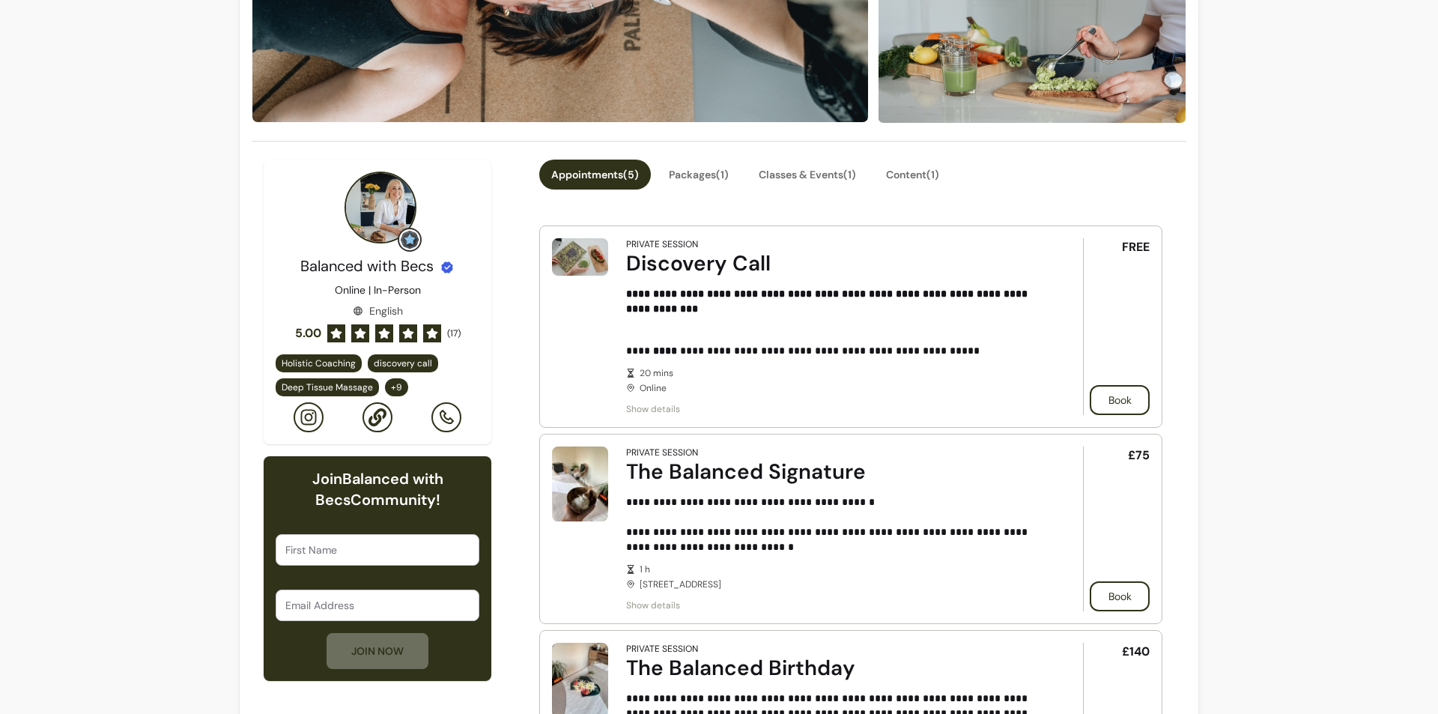
scroll to position [75, 0]
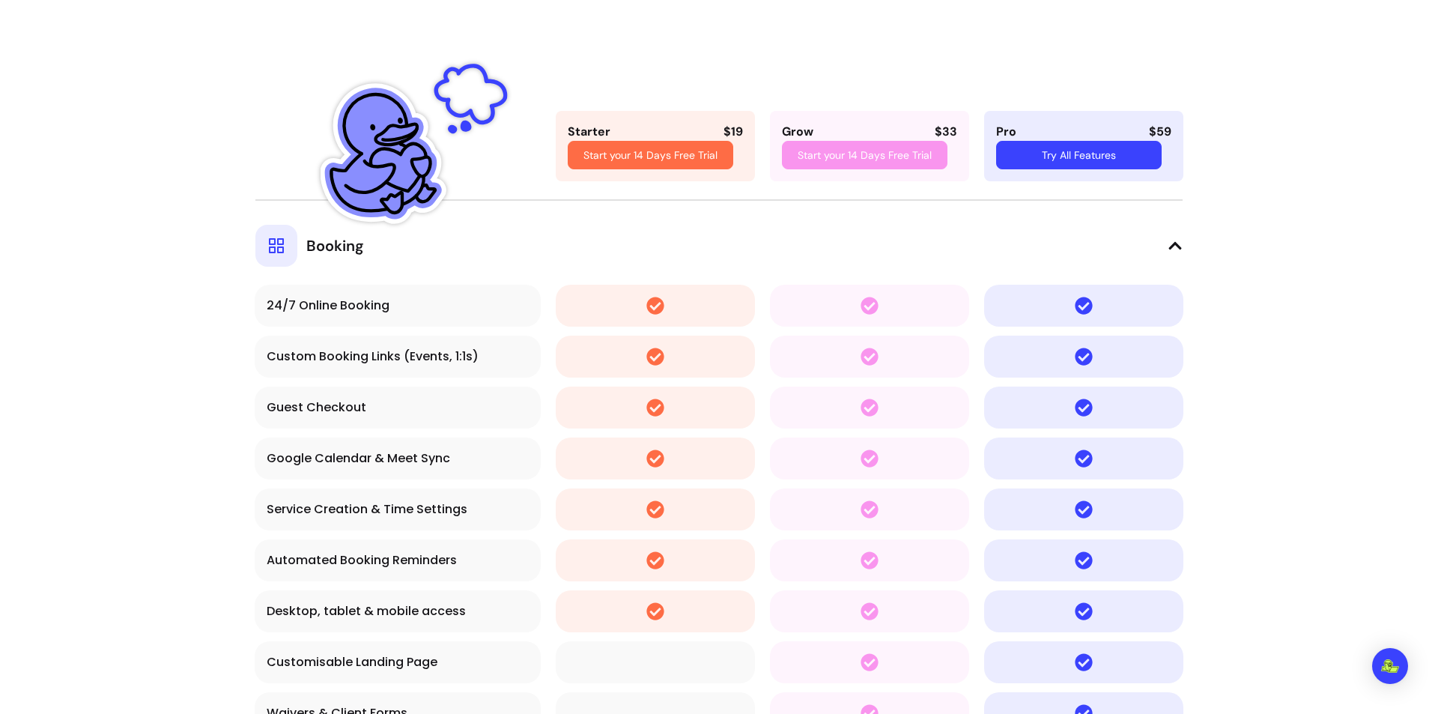
scroll to position [2397, 0]
